Goal: Transaction & Acquisition: Subscribe to service/newsletter

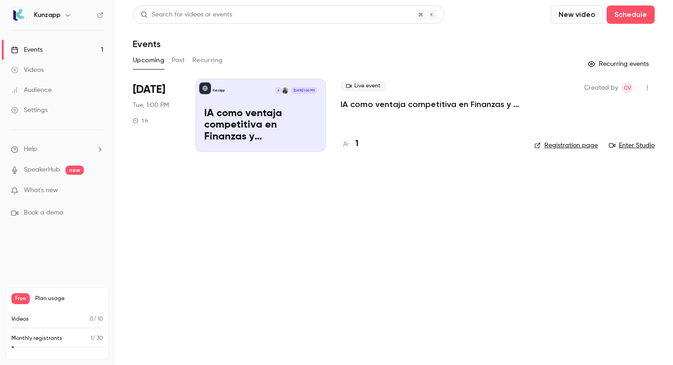
click at [270, 108] on p "IA como ventaja competitiva en Finanzas y Procurement" at bounding box center [260, 125] width 113 height 35
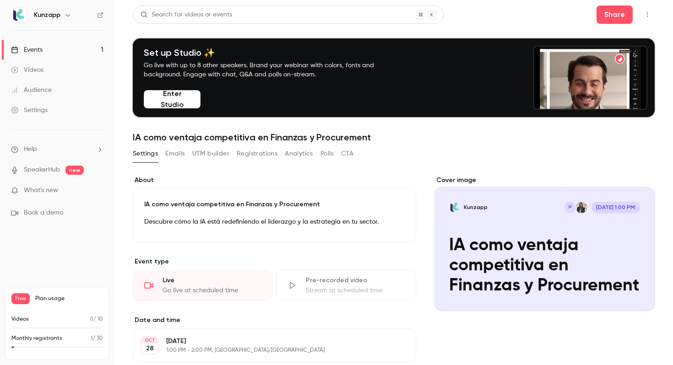
click at [503, 229] on div "Cover image" at bounding box center [544, 243] width 220 height 135
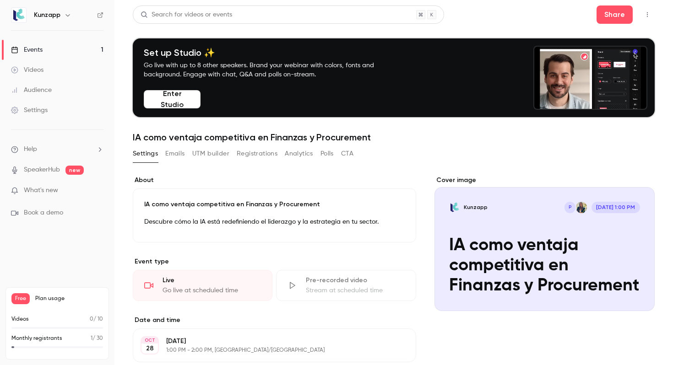
click at [0, 0] on input "Kunzapp P [DATE] 1:00 PM IA como ventaja competitiva en Finanzas y Procurement" at bounding box center [0, 0] width 0 height 0
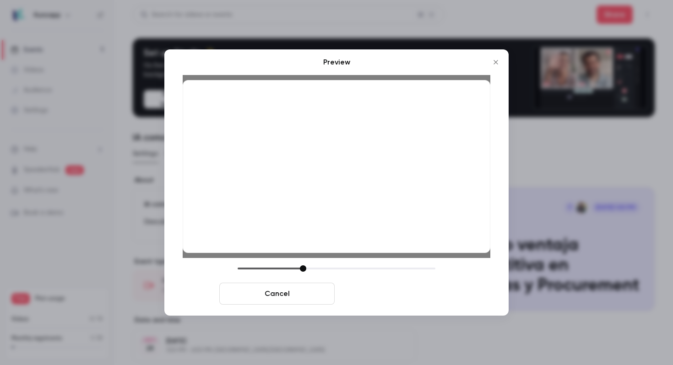
click at [385, 291] on button "Save cover" at bounding box center [395, 294] width 115 height 22
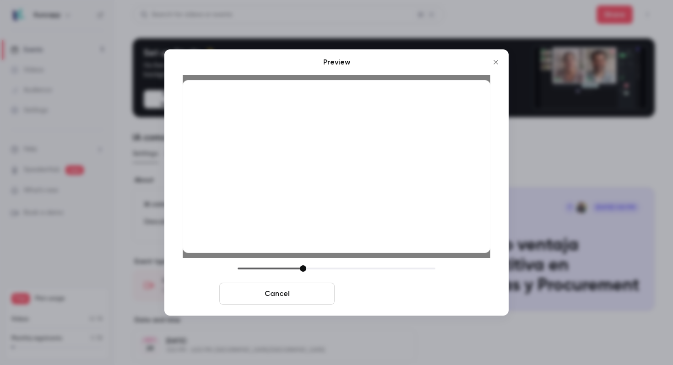
click at [403, 297] on button "Save cover" at bounding box center [395, 294] width 115 height 22
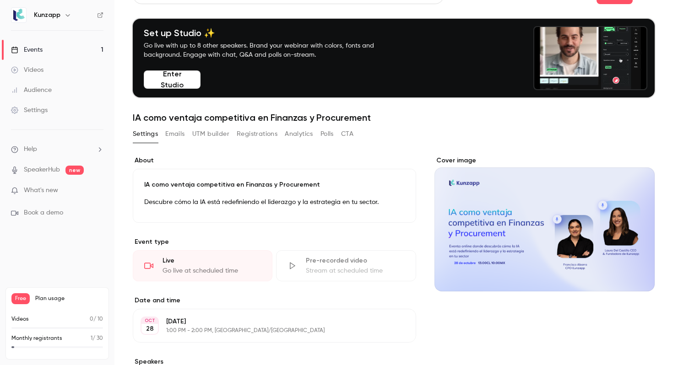
scroll to position [18, 0]
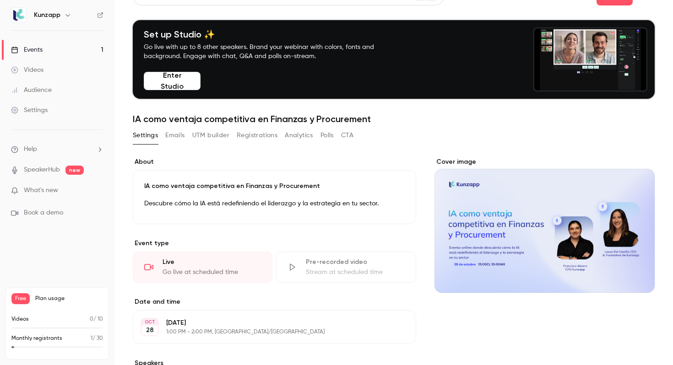
click at [183, 136] on button "Emails" at bounding box center [174, 135] width 19 height 15
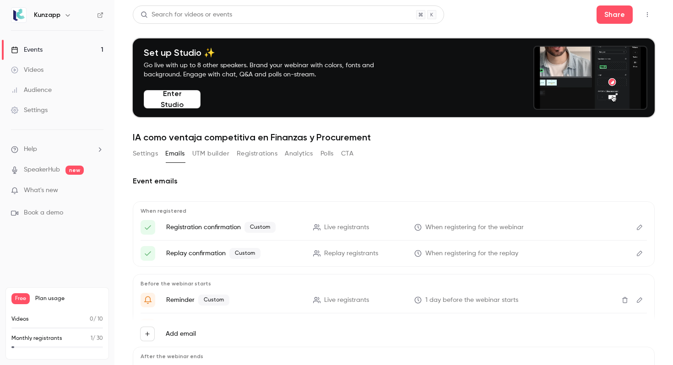
click at [152, 155] on button "Settings" at bounding box center [145, 153] width 25 height 15
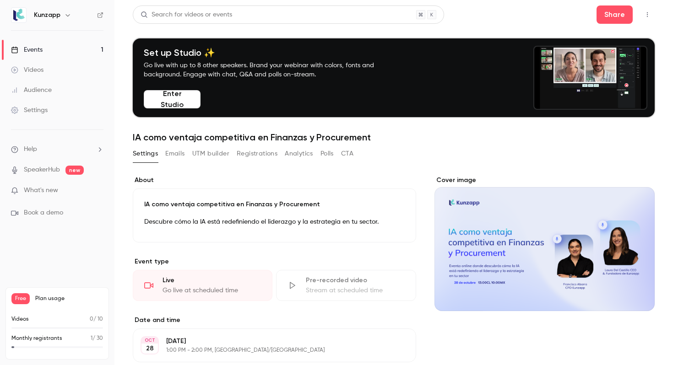
click at [538, 236] on div "Cover image" at bounding box center [544, 243] width 220 height 135
click at [0, 0] on input "Cover image" at bounding box center [0, 0] width 0 height 0
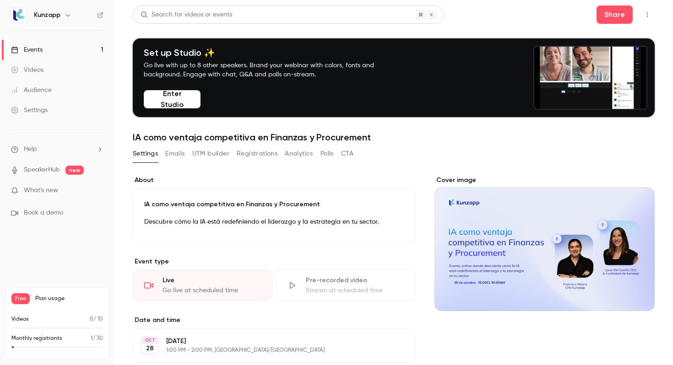
click at [539, 223] on div "Cover image" at bounding box center [544, 243] width 220 height 135
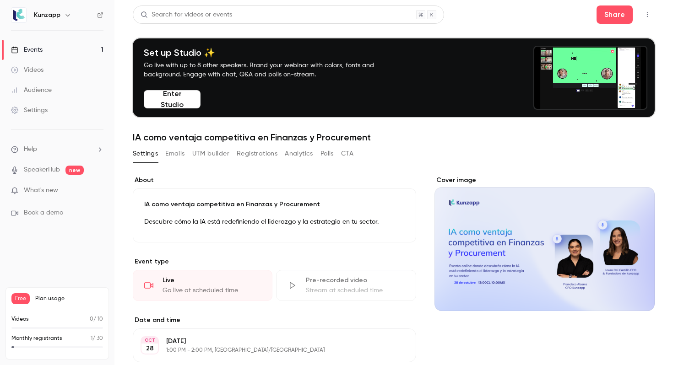
click at [0, 0] on input "Cover image" at bounding box center [0, 0] width 0 height 0
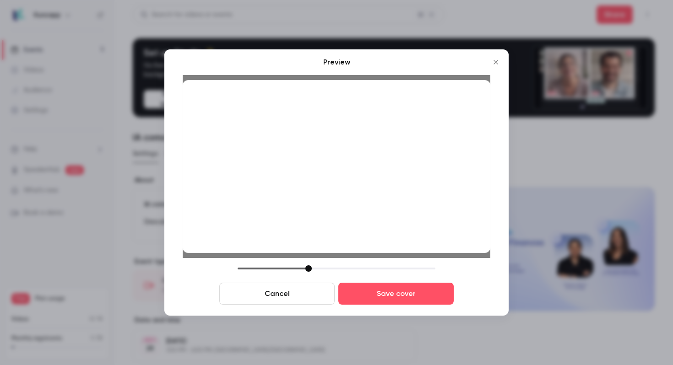
drag, startPoint x: 299, startPoint y: 271, endPoint x: 308, endPoint y: 270, distance: 8.8
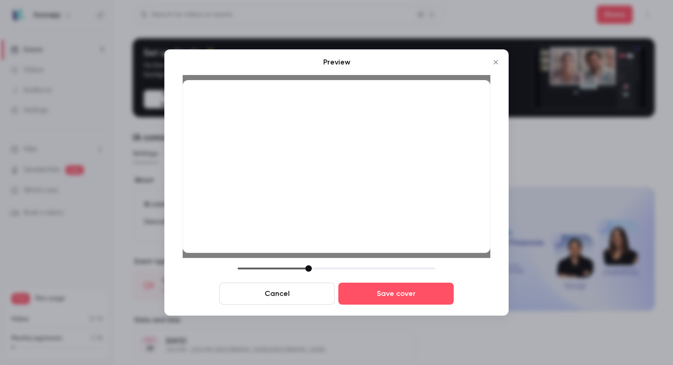
click at [308, 270] on div at bounding box center [337, 268] width 198 height 6
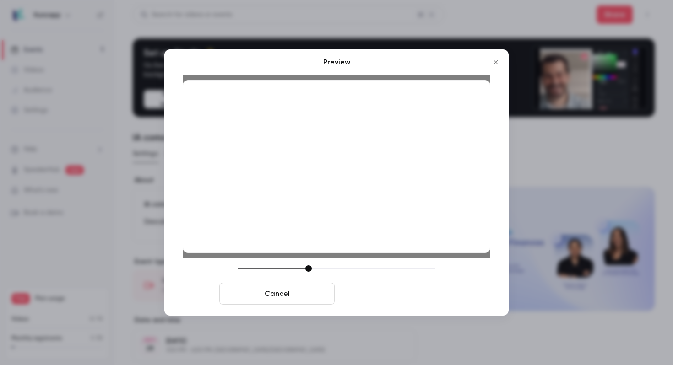
click at [415, 303] on button "Save cover" at bounding box center [395, 294] width 115 height 22
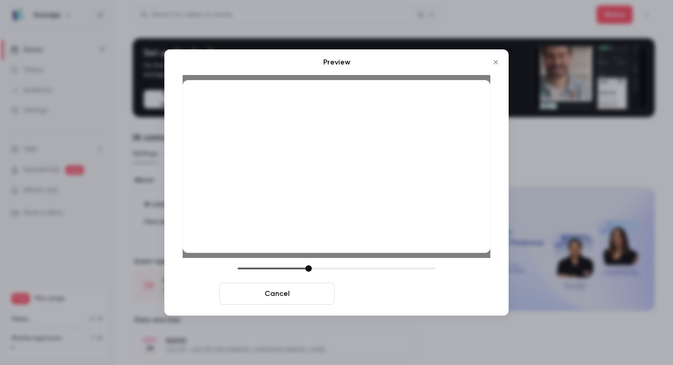
click at [419, 292] on button "Save cover" at bounding box center [395, 294] width 115 height 22
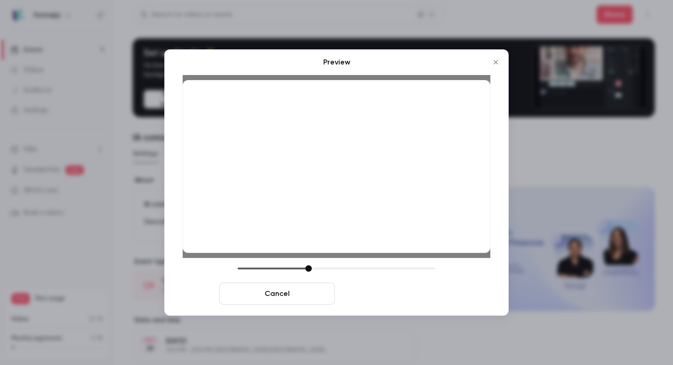
click at [419, 292] on button "Save cover" at bounding box center [395, 294] width 115 height 22
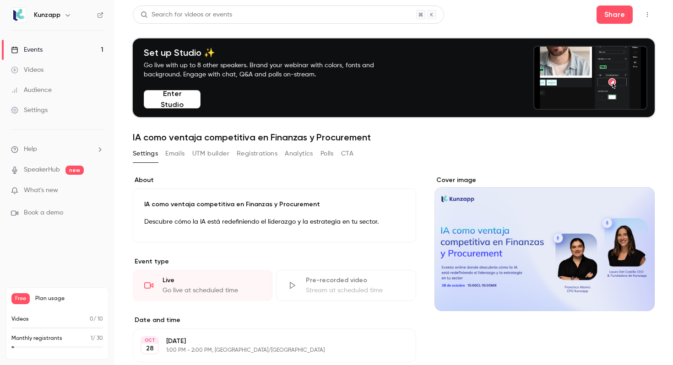
click at [185, 101] on button "Enter Studio" at bounding box center [172, 99] width 57 height 18
click at [654, 9] on div "Share" at bounding box center [625, 14] width 58 height 18
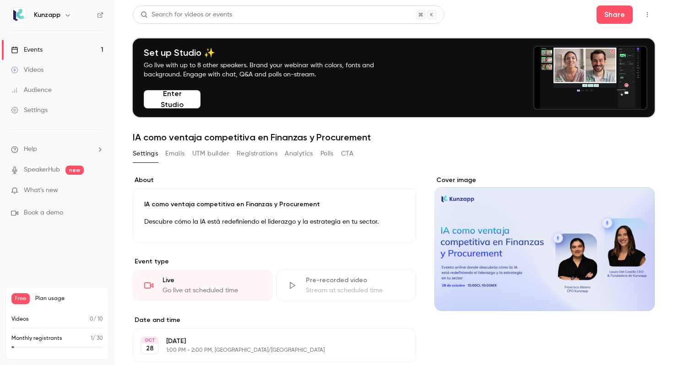
click at [652, 11] on button "button" at bounding box center [647, 14] width 15 height 15
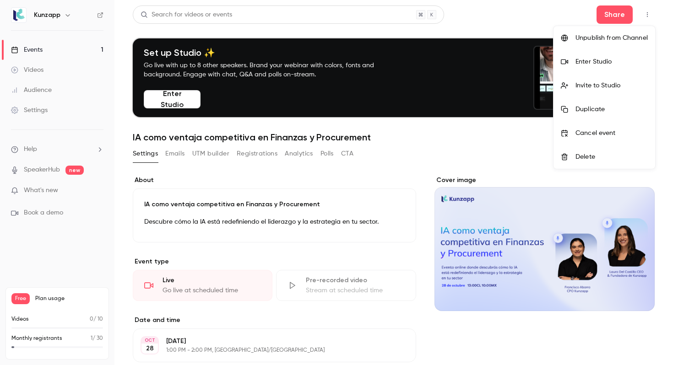
click at [86, 151] on div at bounding box center [336, 182] width 673 height 365
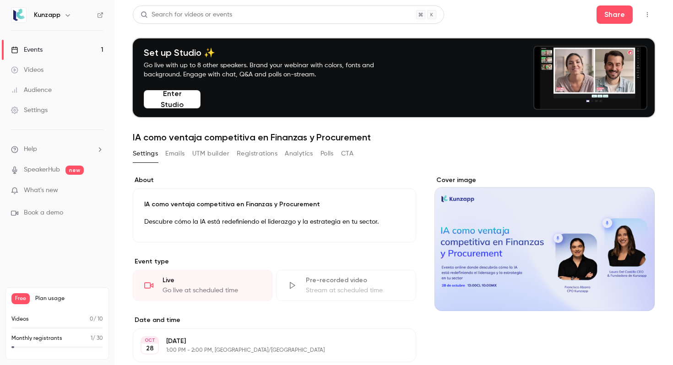
click at [103, 149] on icon "help-dropdown-opener" at bounding box center [99, 149] width 7 height 7
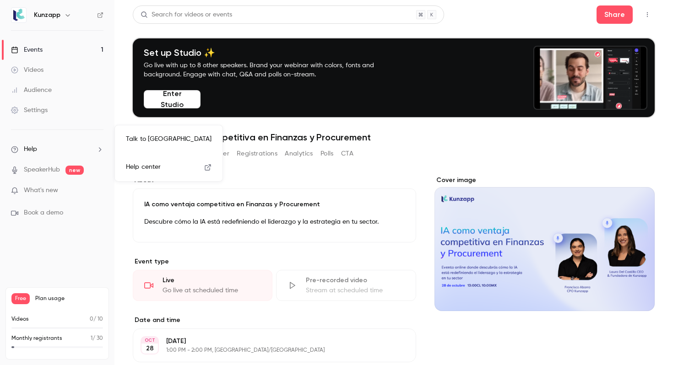
click at [49, 324] on div at bounding box center [336, 182] width 673 height 365
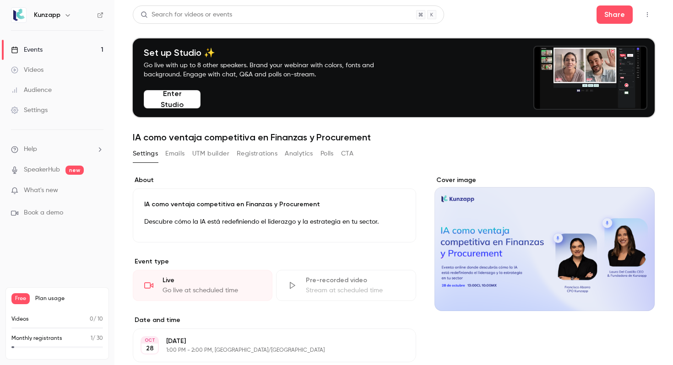
click at [22, 297] on span "Free" at bounding box center [20, 298] width 18 height 11
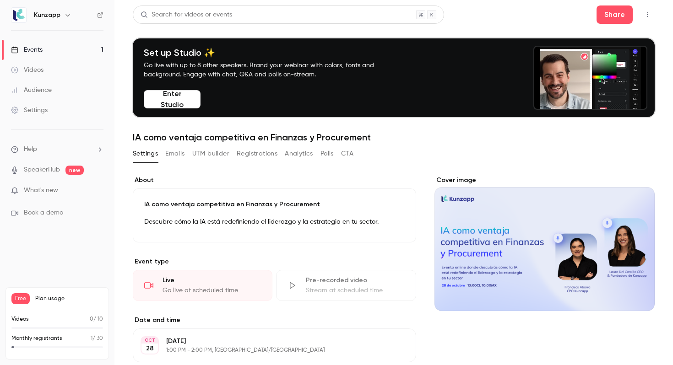
click at [68, 16] on icon "button" at bounding box center [67, 14] width 7 height 7
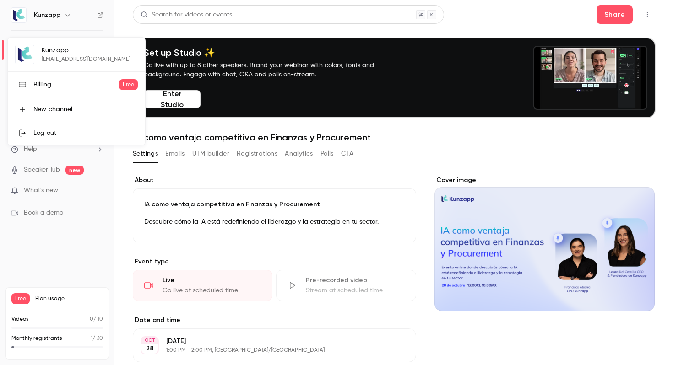
click at [64, 83] on div "Billing" at bounding box center [76, 84] width 86 height 9
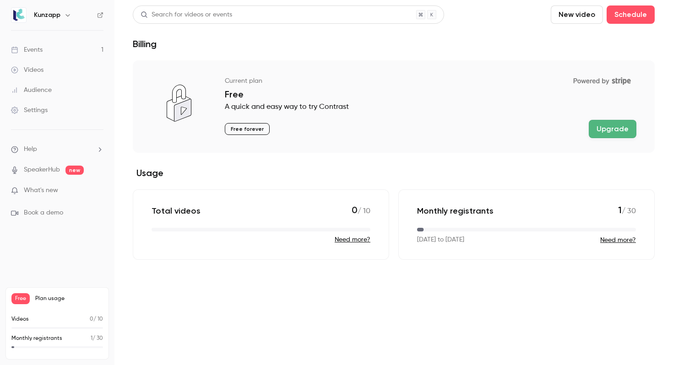
click at [606, 133] on button "Upgrade" at bounding box center [613, 129] width 48 height 18
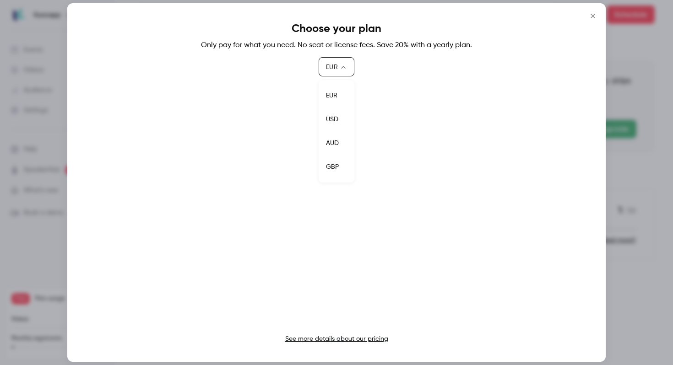
click at [351, 69] on body "Kunzapp Events 1 Videos Audience Settings Help SpeakerHub new What's new Book a…" at bounding box center [336, 182] width 673 height 365
click at [340, 118] on li "USD" at bounding box center [337, 120] width 36 height 24
type input "***"
